Goal: Transaction & Acquisition: Purchase product/service

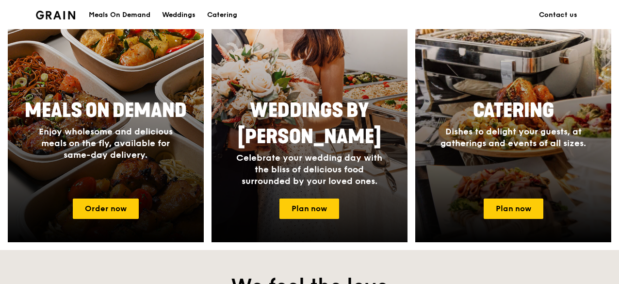
scroll to position [485, 0]
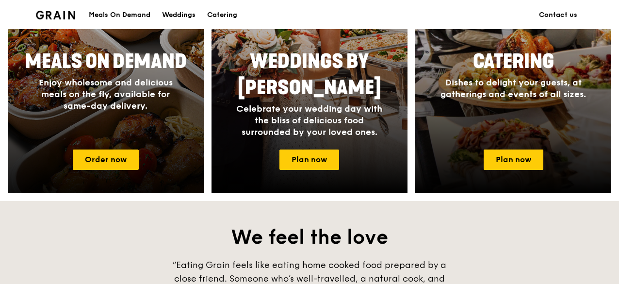
click at [122, 146] on div at bounding box center [105, 52] width 215 height 310
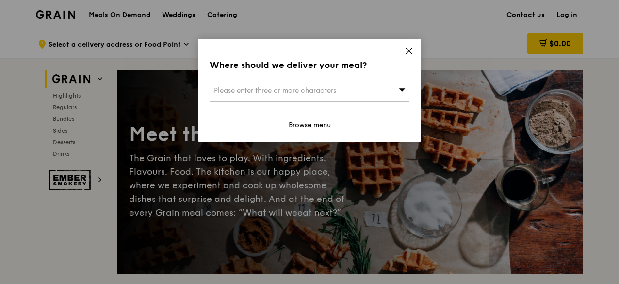
click at [410, 55] on icon at bounding box center [408, 51] width 9 height 9
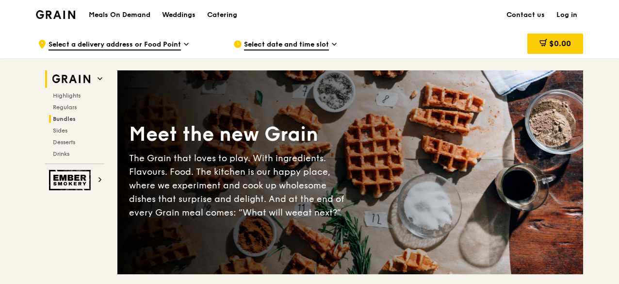
click at [70, 118] on span "Bundles" at bounding box center [64, 118] width 23 height 7
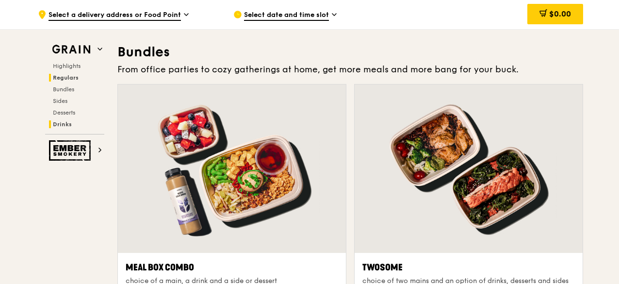
scroll to position [1385, 0]
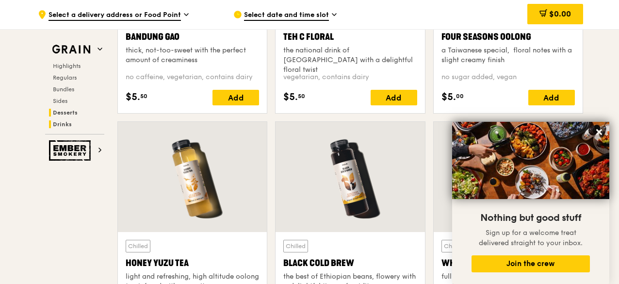
scroll to position [3519, 0]
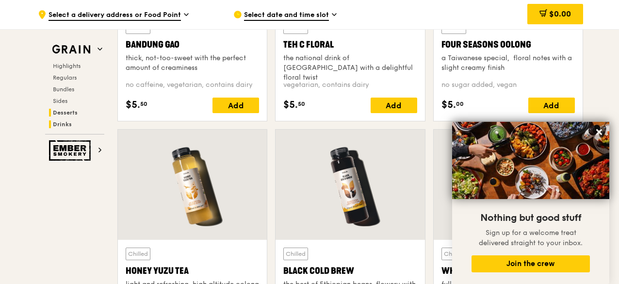
click at [64, 112] on span "Desserts" at bounding box center [65, 112] width 25 height 7
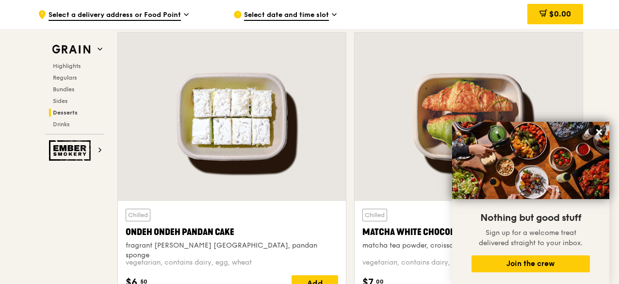
scroll to position [2799, 0]
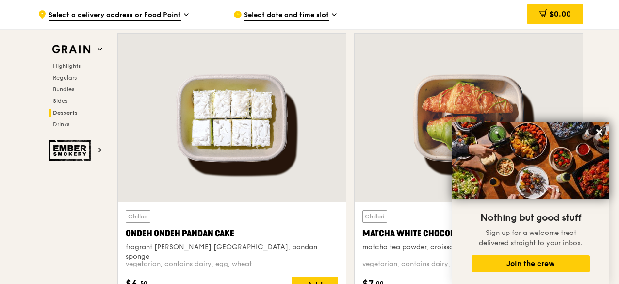
drag, startPoint x: 618, startPoint y: 188, endPoint x: 620, endPoint y: 195, distance: 7.5
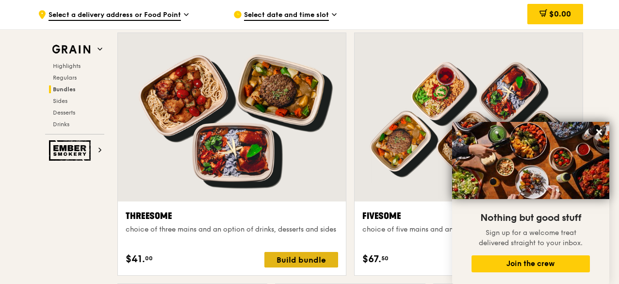
scroll to position [1657, 0]
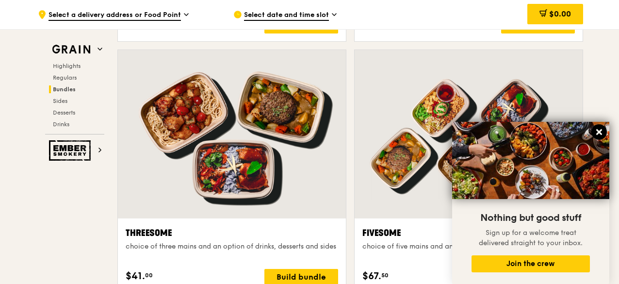
click at [599, 135] on icon at bounding box center [599, 132] width 9 height 9
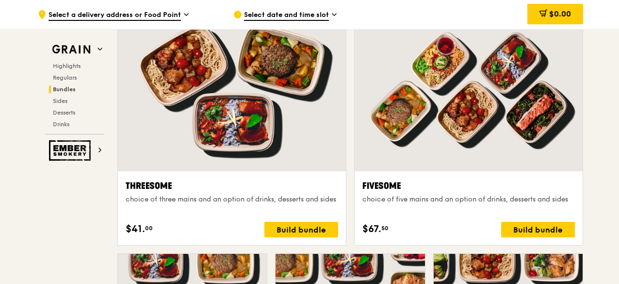
scroll to position [1705, 0]
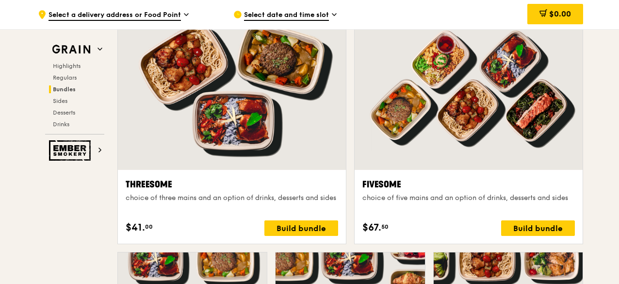
click at [480, 110] on div at bounding box center [468, 85] width 228 height 168
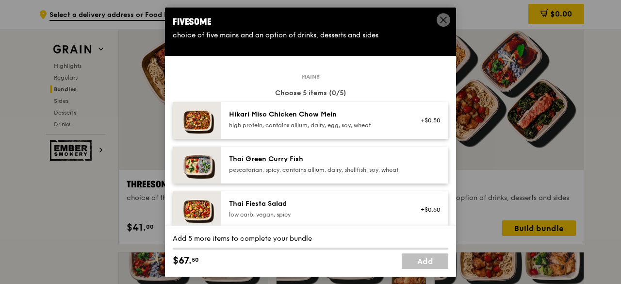
click at [321, 162] on div "Thai Green Curry Fish" at bounding box center [316, 159] width 174 height 10
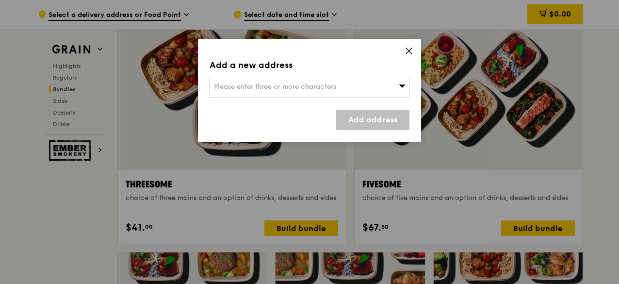
click at [412, 50] on icon at bounding box center [408, 51] width 9 height 9
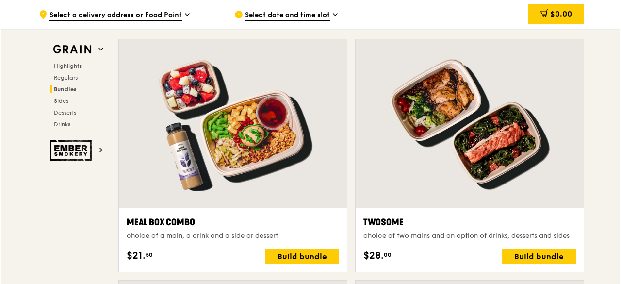
scroll to position [1414, 0]
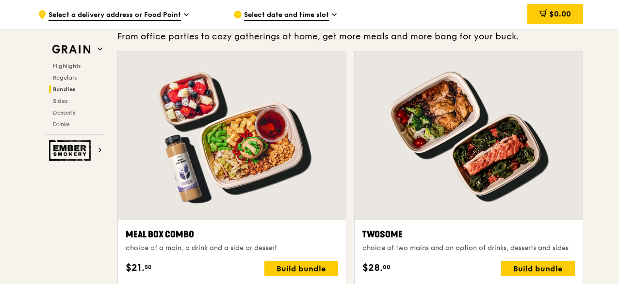
click at [435, 126] on div at bounding box center [468, 135] width 228 height 168
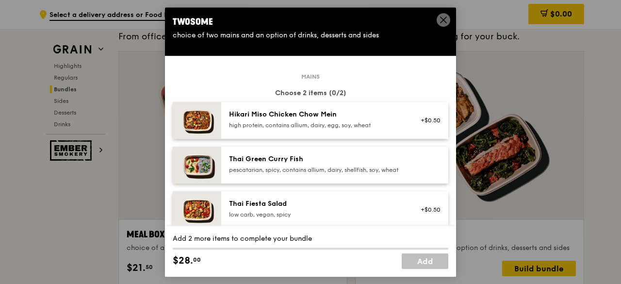
click at [319, 127] on div "high protein, contains allium, dairy, egg, soy, wheat" at bounding box center [316, 125] width 174 height 8
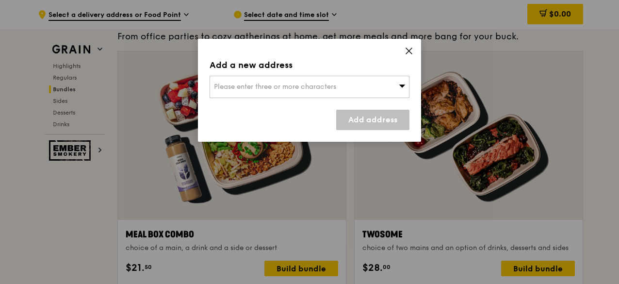
click at [404, 53] on icon at bounding box center [408, 51] width 9 height 9
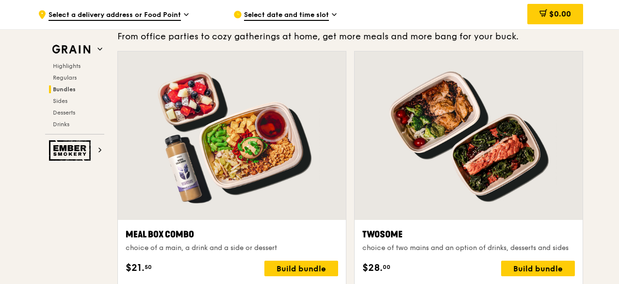
click at [480, 144] on div at bounding box center [468, 135] width 228 height 168
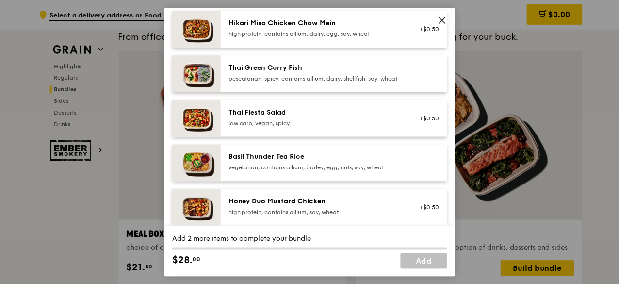
scroll to position [97, 0]
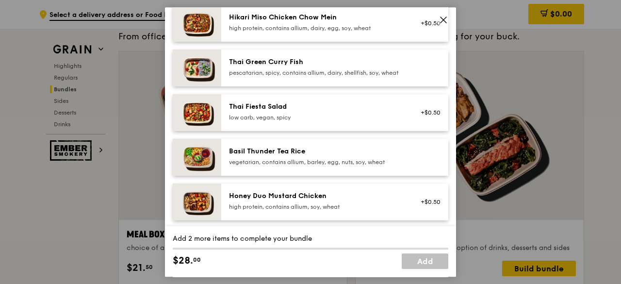
click at [290, 121] on div "low carb, vegan, spicy" at bounding box center [316, 117] width 174 height 8
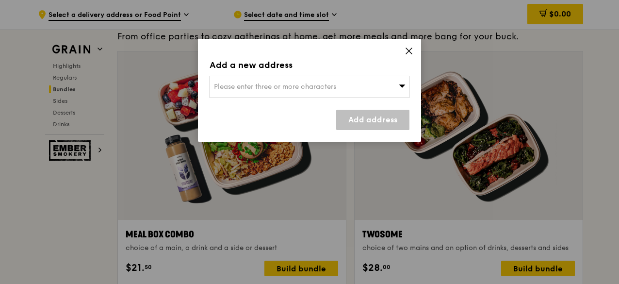
click at [409, 55] on icon at bounding box center [408, 51] width 9 height 9
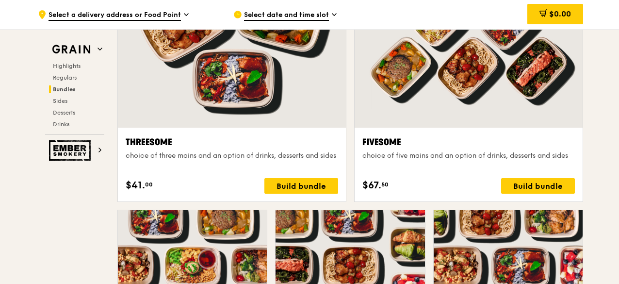
scroll to position [1754, 0]
